Goal: Task Accomplishment & Management: Use online tool/utility

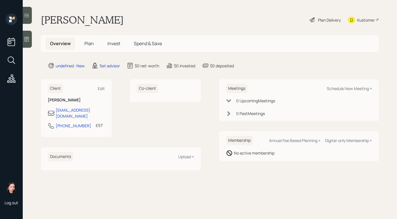
click at [24, 41] on icon at bounding box center [27, 39] width 6 height 6
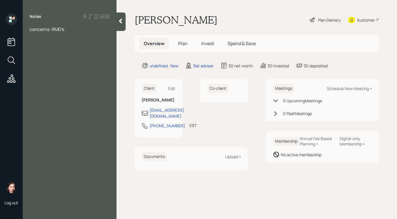
click at [86, 32] on div "concerns: RMD's" at bounding box center [70, 29] width 80 height 6
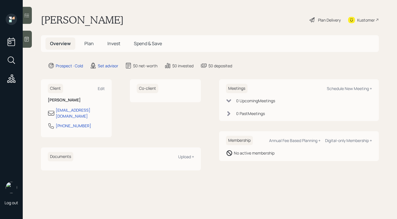
click at [34, 39] on main "[PERSON_NAME] Plan Delivery Kustomer Overview Plan Invest Spend & Save Prospect…" at bounding box center [210, 109] width 374 height 219
